Goal: Transaction & Acquisition: Purchase product/service

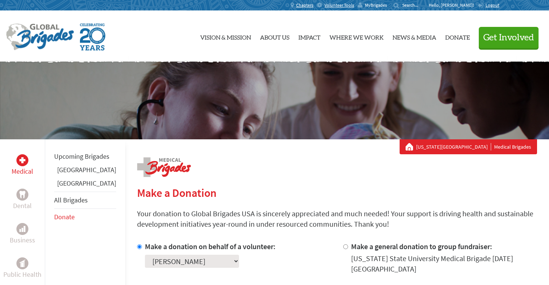
click at [387, 3] on span "MyBrigades" at bounding box center [376, 5] width 22 height 6
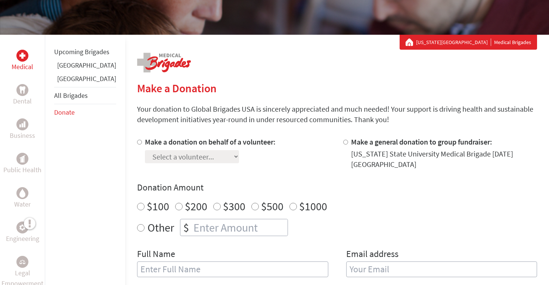
scroll to position [22, 0]
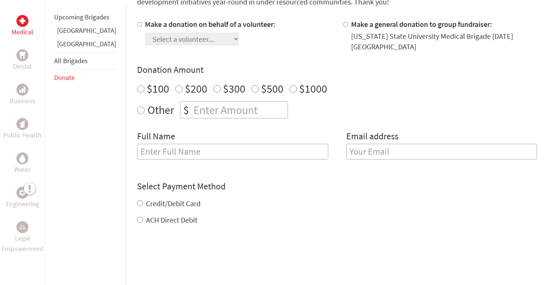
scroll to position [204, 0]
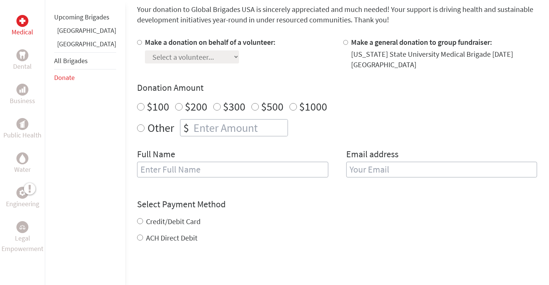
click at [137, 41] on input "Make a donation on behalf of a volunteer:" at bounding box center [139, 42] width 5 height 5
radio input "true"
click at [148, 61] on select "Select a volunteer... Abygael Crimm Adrian DeLeon Adysen Baker Alyssa Spagnoli …" at bounding box center [192, 56] width 94 height 13
select select "3FFB8881-8CB8-11F0-9E6E-42010A400005"
click at [145, 50] on select "Select a volunteer... Abygael Crimm Adrian DeLeon Adysen Baker Alyssa Spagnoli …" at bounding box center [192, 56] width 94 height 13
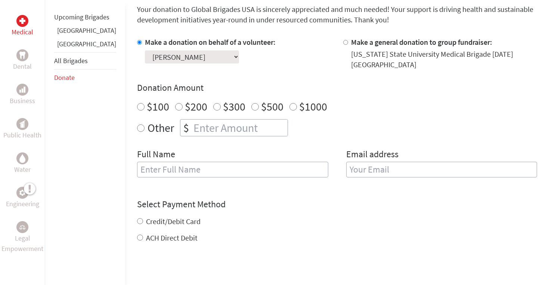
radio input "true"
click at [193, 120] on input "number" at bounding box center [240, 128] width 96 height 16
type input "250"
click at [220, 148] on div "Full Name" at bounding box center [232, 167] width 191 height 38
click at [185, 162] on input "text" at bounding box center [232, 170] width 191 height 16
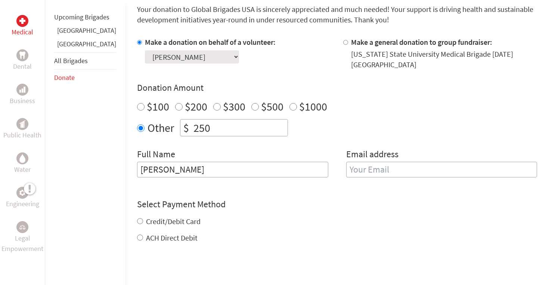
type input "Delaney"
click at [300, 222] on div "Credit/Debit Card ACH Direct Debit" at bounding box center [337, 229] width 400 height 27
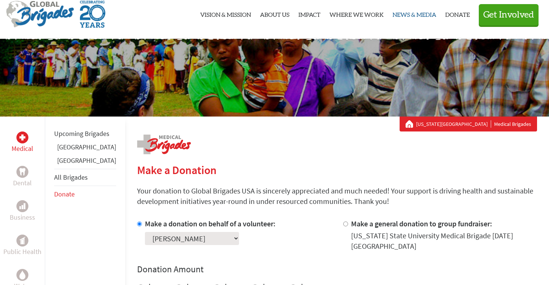
scroll to position [0, 0]
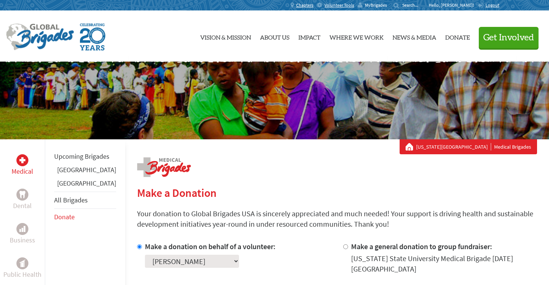
click at [387, 5] on span "MyBrigades" at bounding box center [376, 5] width 22 height 6
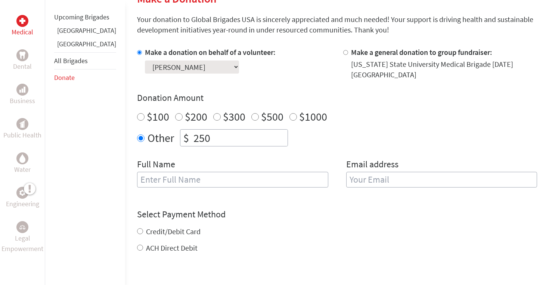
scroll to position [195, 0]
click at [204, 178] on input "text" at bounding box center [232, 179] width 191 height 16
type input "[PERSON_NAME]"
click at [418, 171] on input "email" at bounding box center [441, 179] width 191 height 16
type input "delaneykimble@gmail.com"
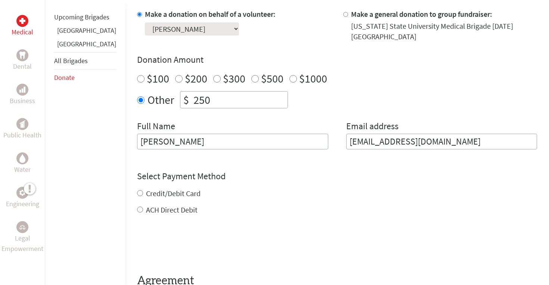
scroll to position [239, 0]
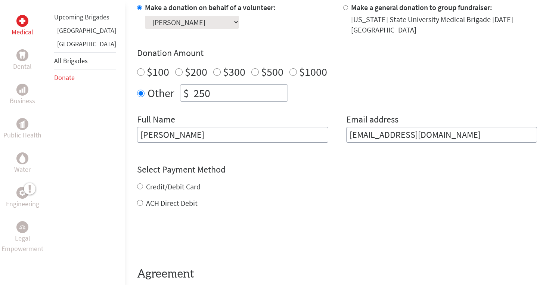
click at [137, 182] on div "Credit/Debit Card ACH Direct Debit" at bounding box center [337, 195] width 400 height 27
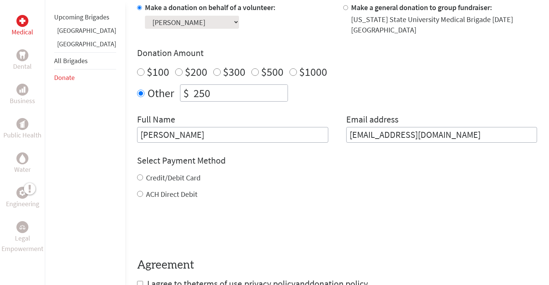
click at [137, 174] on input "Credit/Debit Card" at bounding box center [140, 177] width 6 height 6
radio input "true"
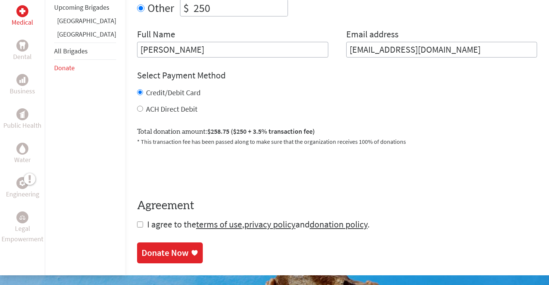
scroll to position [325, 0]
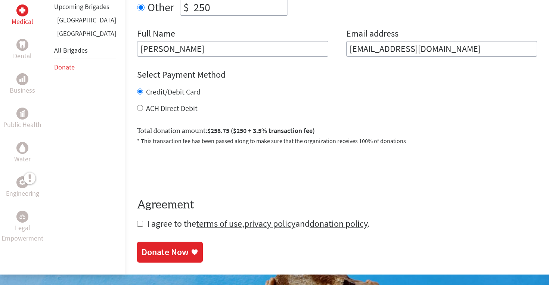
click at [137, 221] on input "checkbox" at bounding box center [140, 224] width 6 height 6
checkbox input "true"
click at [146, 247] on div "Donate Now" at bounding box center [165, 253] width 47 height 12
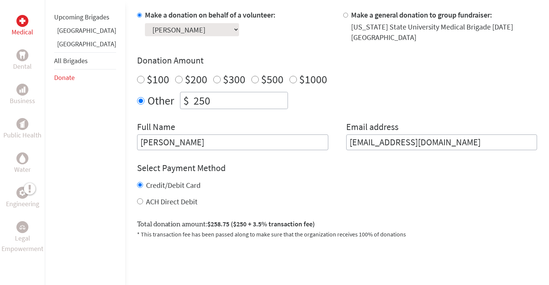
scroll to position [294, 0]
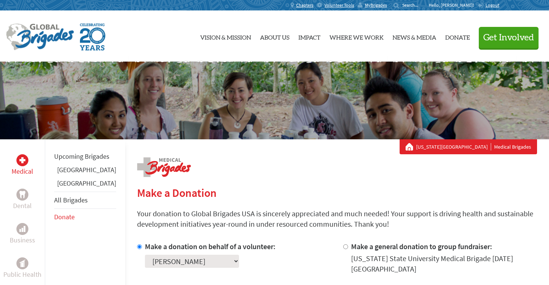
click at [387, 8] on span "MyBrigades" at bounding box center [376, 5] width 22 height 6
